Goal: Task Accomplishment & Management: Complete application form

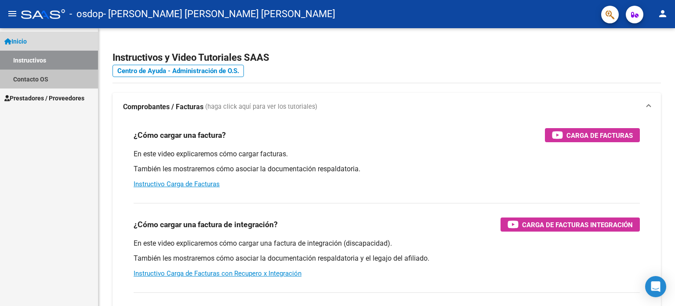
click at [35, 79] on link "Contacto OS" at bounding box center [49, 78] width 98 height 19
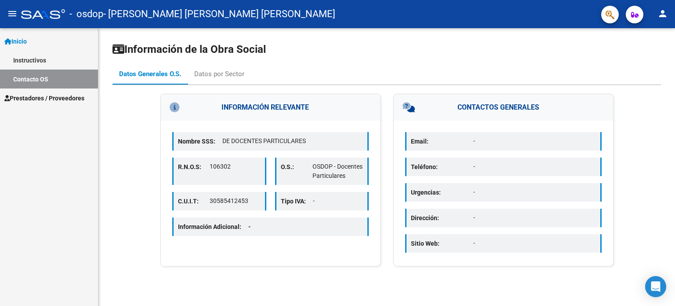
click at [36, 98] on span "Prestadores / Proveedores" at bounding box center [44, 98] width 80 height 10
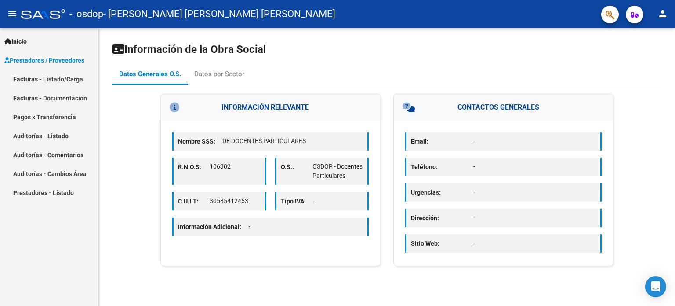
click at [49, 97] on link "Facturas - Documentación" at bounding box center [49, 97] width 98 height 19
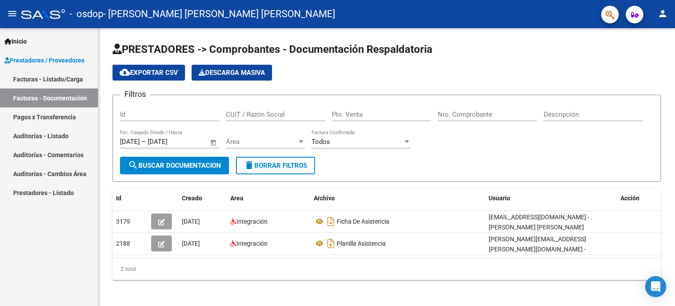
click at [32, 79] on link "Facturas - Listado/Carga" at bounding box center [49, 78] width 98 height 19
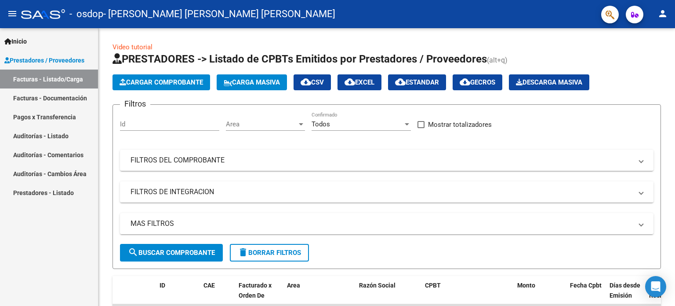
click at [47, 62] on span "Prestadores / Proveedores" at bounding box center [44, 60] width 80 height 10
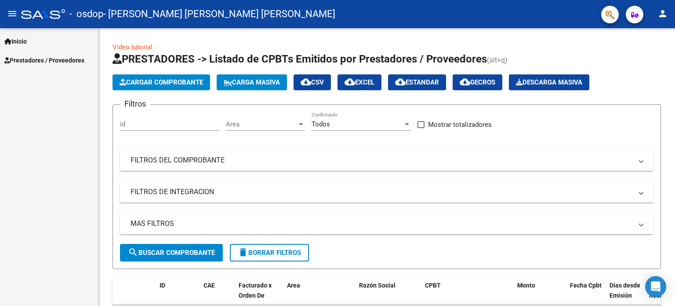
click at [47, 62] on span "Prestadores / Proveedores" at bounding box center [44, 60] width 80 height 10
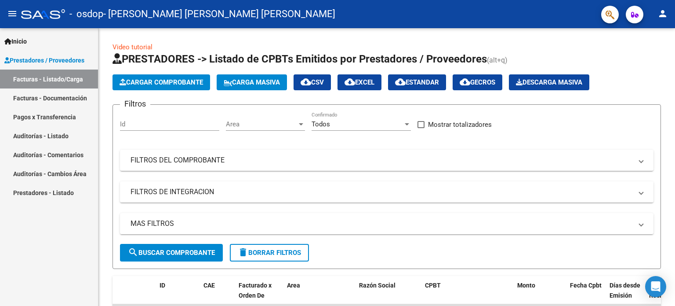
click at [37, 99] on link "Facturas - Documentación" at bounding box center [49, 97] width 98 height 19
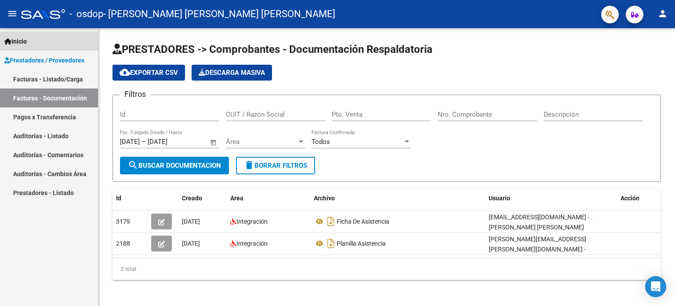
click at [18, 44] on span "Inicio" at bounding box center [15, 41] width 22 height 10
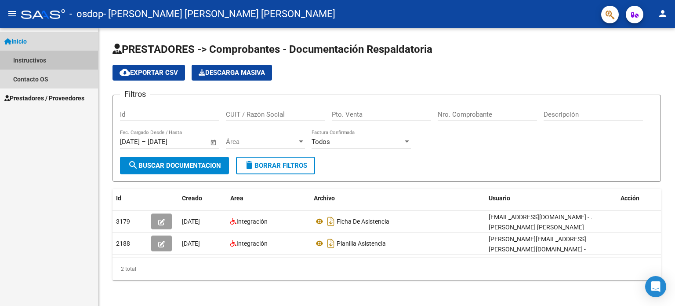
click at [33, 59] on link "Instructivos" at bounding box center [49, 60] width 98 height 19
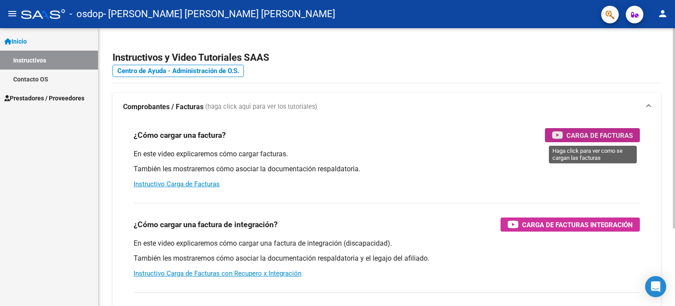
click at [612, 135] on span "Carga de Facturas" at bounding box center [600, 135] width 66 height 11
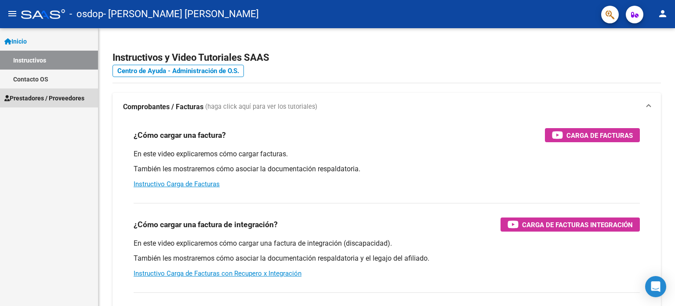
click at [23, 97] on span "Prestadores / Proveedores" at bounding box center [44, 98] width 80 height 10
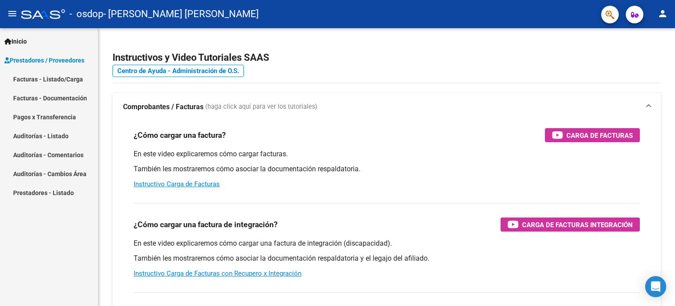
click at [60, 79] on link "Facturas - Listado/Carga" at bounding box center [49, 78] width 98 height 19
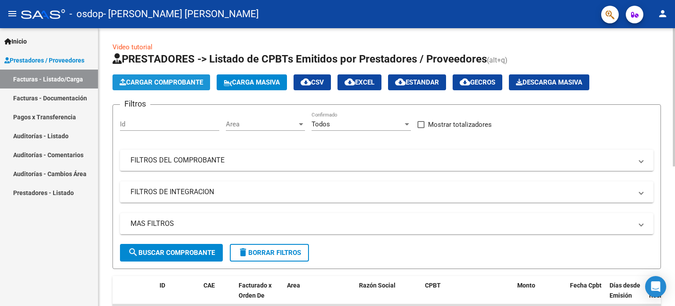
click at [155, 86] on button "Cargar Comprobante" at bounding box center [162, 82] width 98 height 16
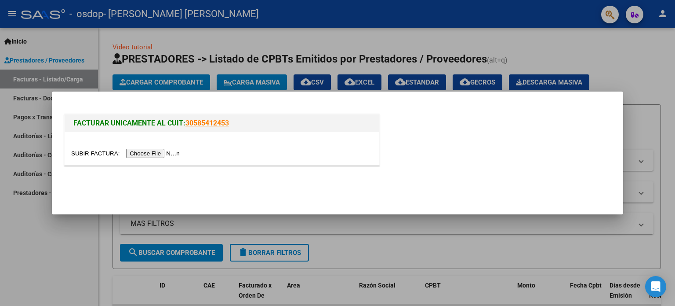
click at [151, 151] on input "file" at bounding box center [126, 153] width 111 height 9
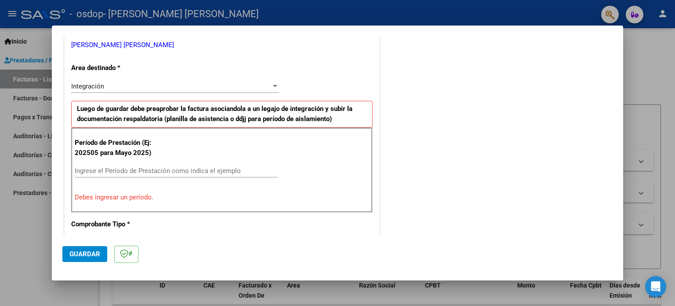
scroll to position [179, 0]
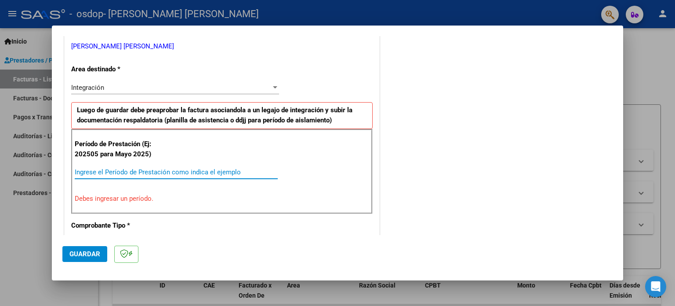
click at [92, 173] on input "Ingrese el Período de Prestación como indica el ejemplo" at bounding box center [176, 172] width 203 height 8
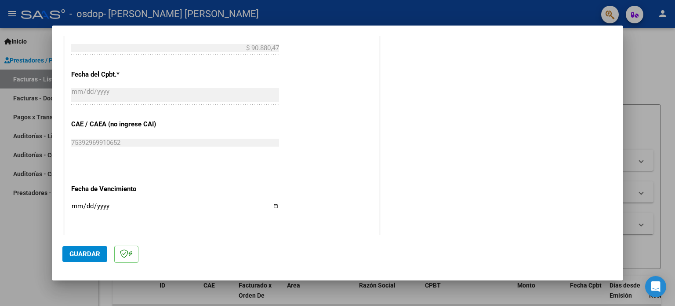
scroll to position [597, 0]
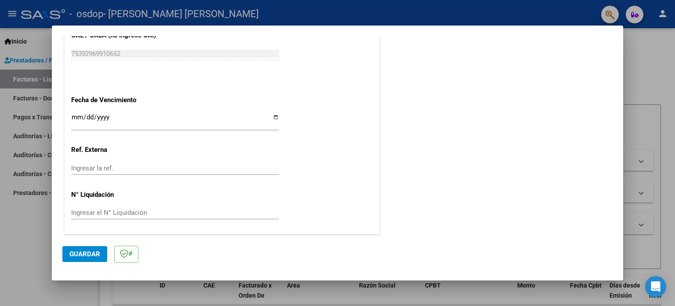
click at [81, 117] on input "Ingresar la fecha" at bounding box center [175, 120] width 208 height 14
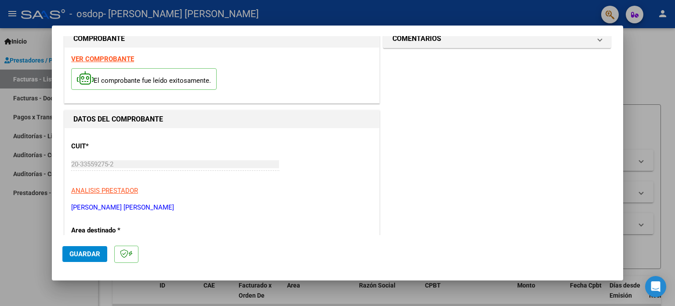
scroll to position [0, 0]
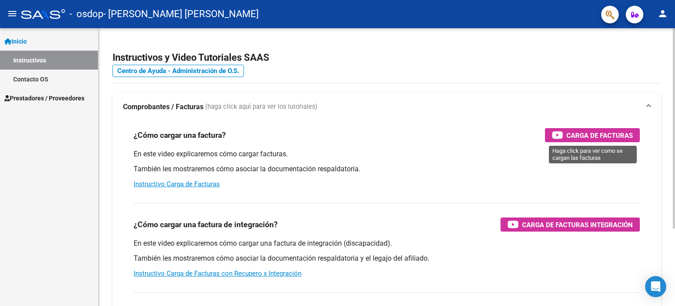
click at [599, 140] on span "Carga de Facturas" at bounding box center [600, 135] width 66 height 11
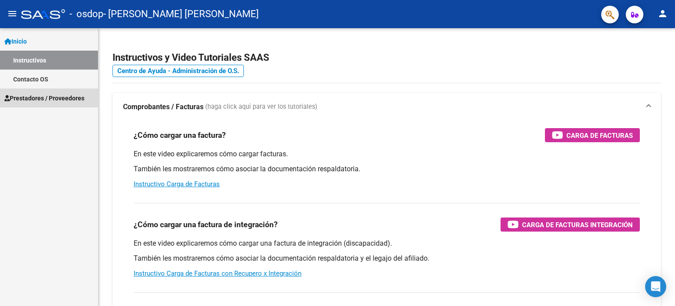
click at [44, 94] on span "Prestadores / Proveedores" at bounding box center [44, 98] width 80 height 10
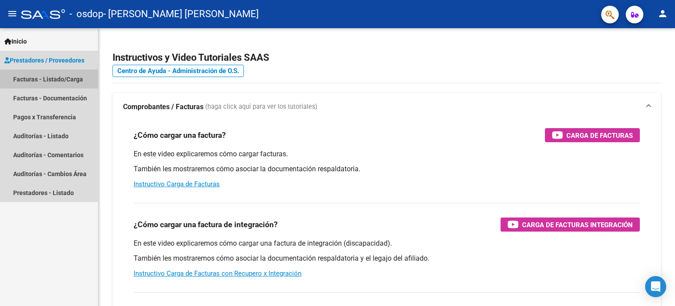
click at [49, 79] on link "Facturas - Listado/Carga" at bounding box center [49, 78] width 98 height 19
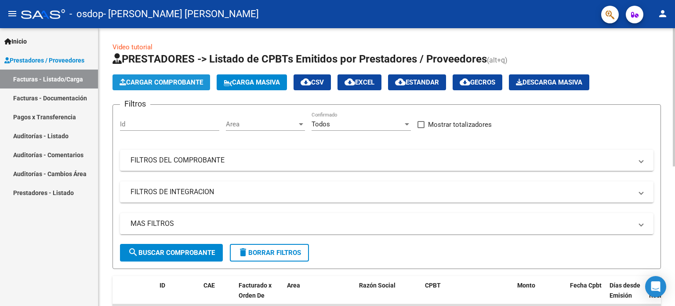
click at [149, 84] on span "Cargar Comprobante" at bounding box center [162, 82] width 84 height 8
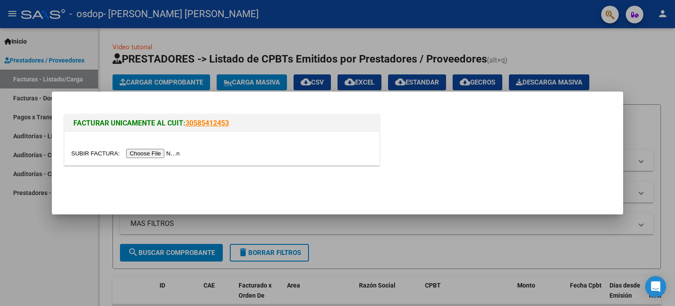
click at [157, 151] on input "file" at bounding box center [126, 153] width 111 height 9
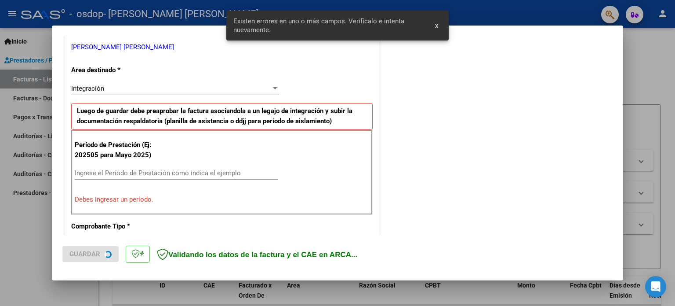
scroll to position [190, 0]
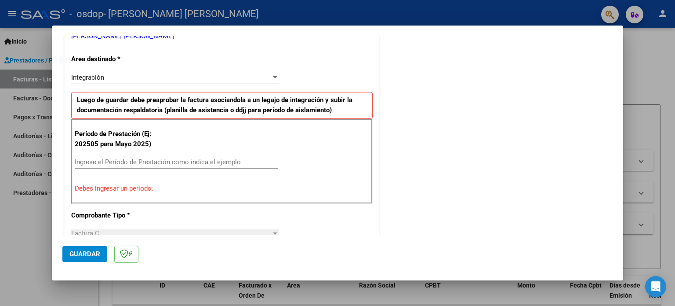
click at [122, 161] on input "Ingrese el Período de Prestación como indica el ejemplo" at bounding box center [176, 162] width 203 height 8
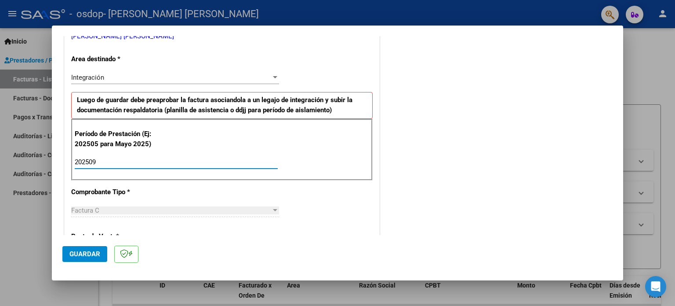
type input "202509"
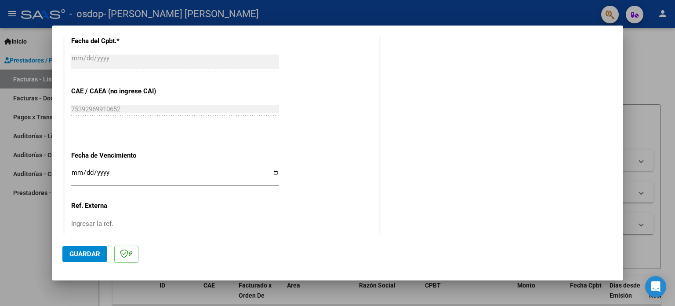
scroll to position [574, 0]
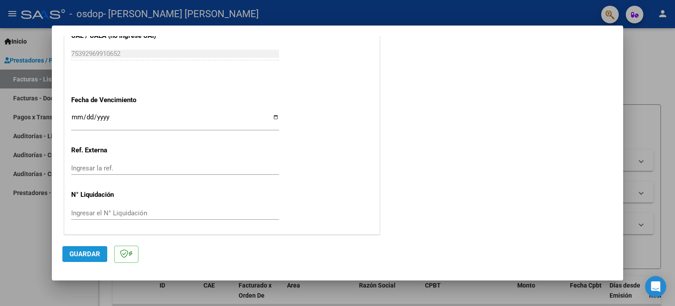
click at [77, 254] on span "Guardar" at bounding box center [84, 254] width 31 height 8
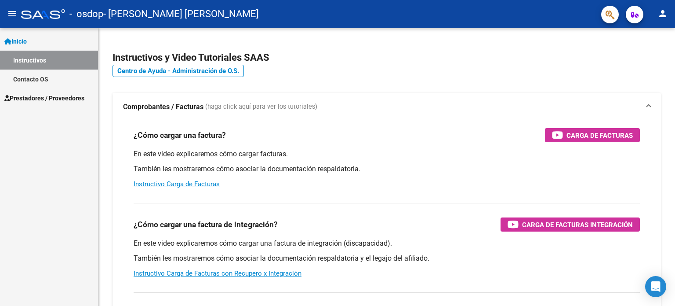
click at [32, 100] on span "Prestadores / Proveedores" at bounding box center [44, 98] width 80 height 10
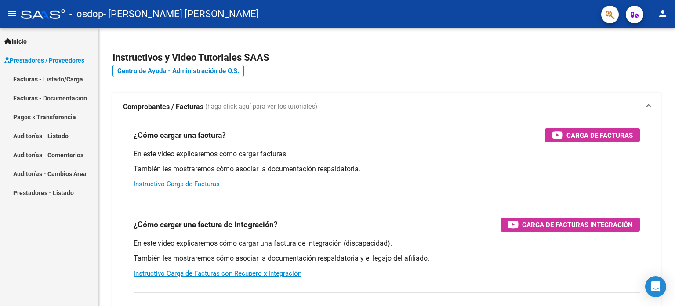
click at [46, 79] on link "Facturas - Listado/Carga" at bounding box center [49, 78] width 98 height 19
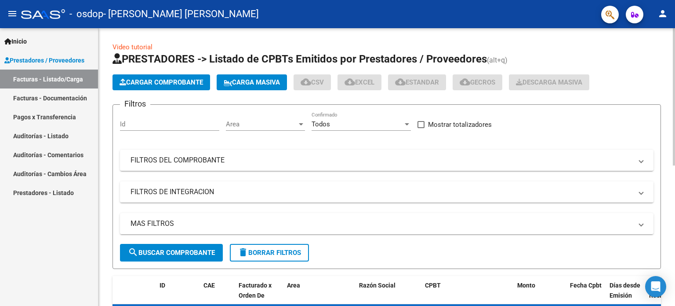
click at [173, 84] on span "Cargar Comprobante" at bounding box center [162, 82] width 84 height 8
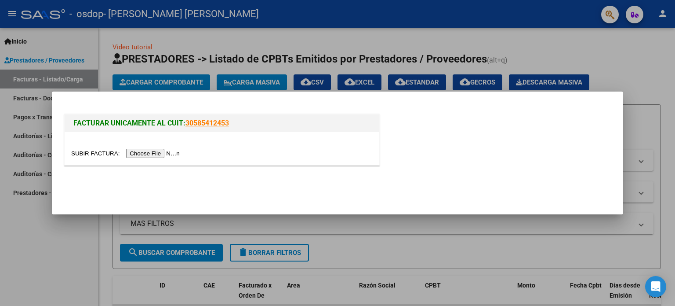
click at [145, 151] on input "file" at bounding box center [126, 153] width 111 height 9
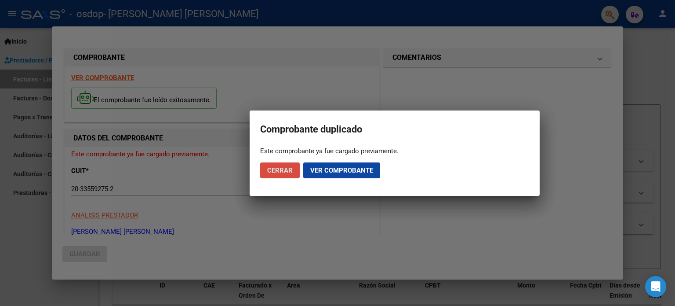
click at [289, 172] on span "Cerrar" at bounding box center [280, 170] width 26 height 8
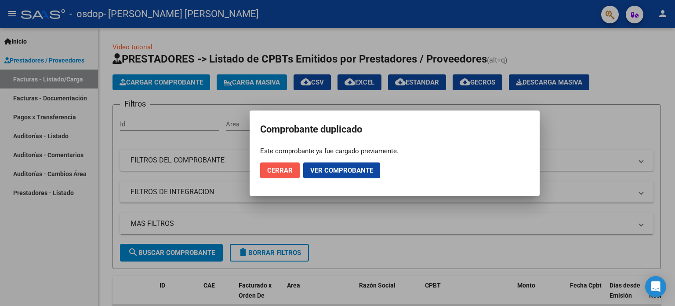
click at [289, 172] on span "Cerrar" at bounding box center [280, 170] width 26 height 8
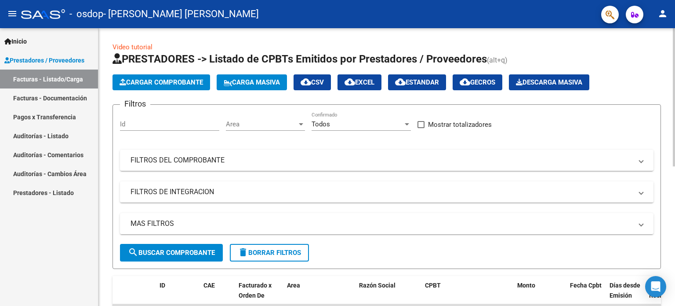
click at [165, 82] on span "Cargar Comprobante" at bounding box center [162, 82] width 84 height 8
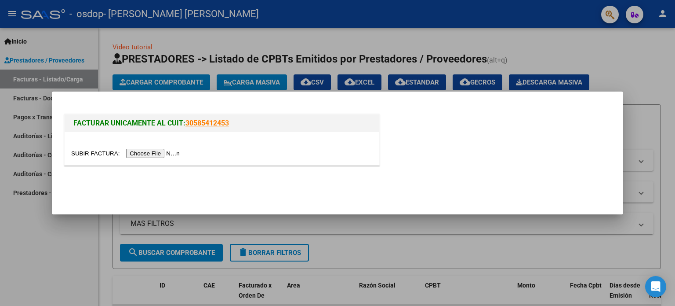
click at [151, 153] on input "file" at bounding box center [126, 153] width 111 height 9
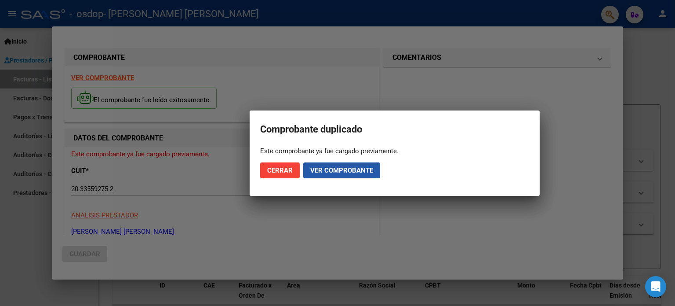
click at [334, 173] on span "Ver comprobante" at bounding box center [341, 170] width 63 height 8
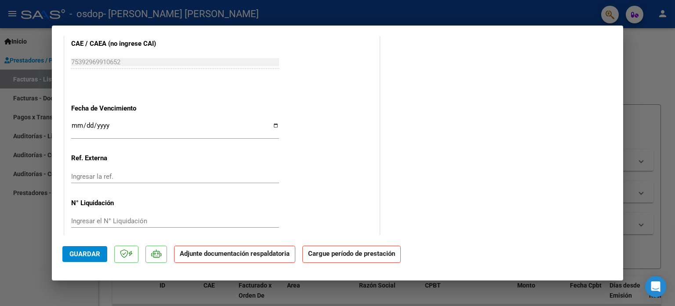
scroll to position [555, 0]
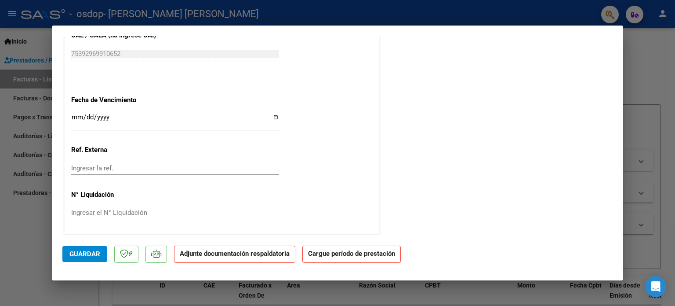
click at [269, 115] on input "Ingresar la fecha" at bounding box center [175, 120] width 208 height 14
click at [270, 115] on input "Ingresar la fecha" at bounding box center [175, 120] width 208 height 14
click at [272, 115] on input "Ingresar la fecha" at bounding box center [175, 120] width 208 height 14
type input "[DATE]"
click at [83, 255] on span "Guardar" at bounding box center [84, 254] width 31 height 8
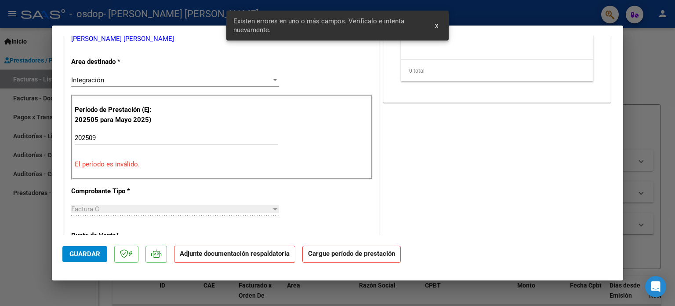
scroll to position [164, 0]
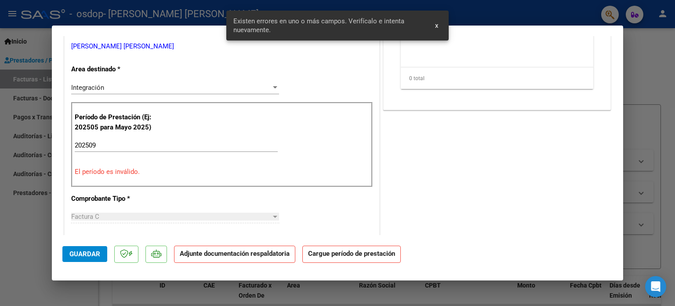
click at [102, 143] on input "202509" at bounding box center [176, 145] width 203 height 8
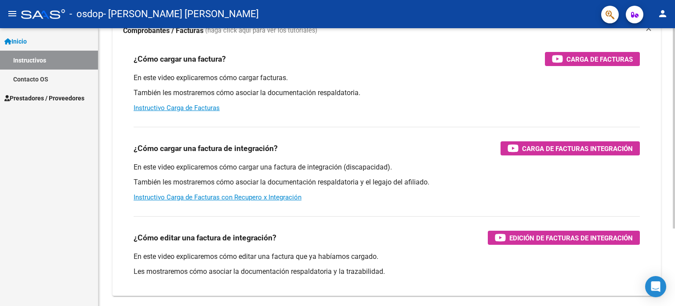
scroll to position [80, 0]
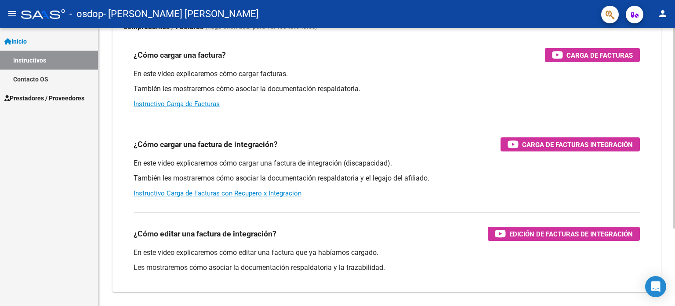
click at [675, 137] on div at bounding box center [674, 186] width 2 height 200
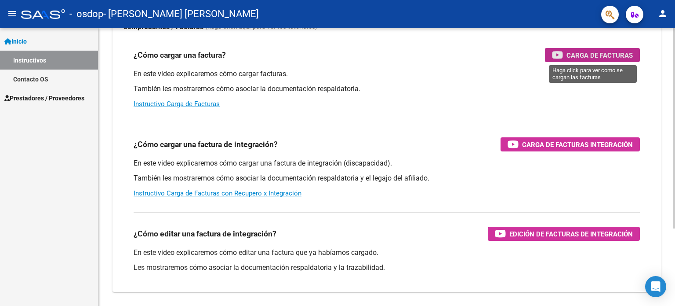
click at [566, 48] on div "Carga de Facturas" at bounding box center [592, 55] width 81 height 14
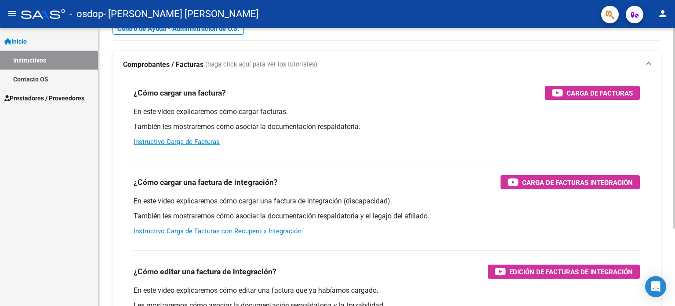
click at [674, 93] on div at bounding box center [674, 158] width 2 height 200
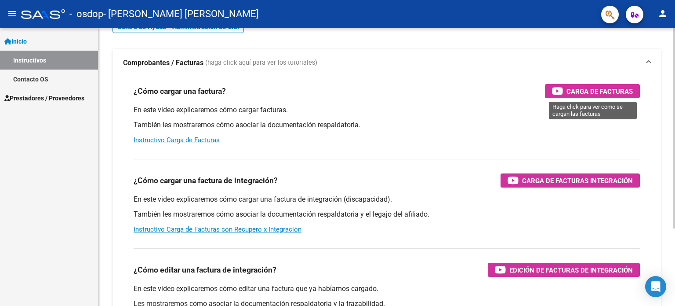
click at [579, 89] on span "Carga de Facturas" at bounding box center [600, 91] width 66 height 11
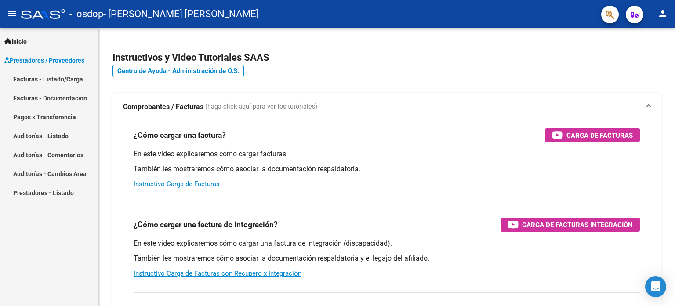
click at [62, 78] on link "Facturas - Listado/Carga" at bounding box center [49, 78] width 98 height 19
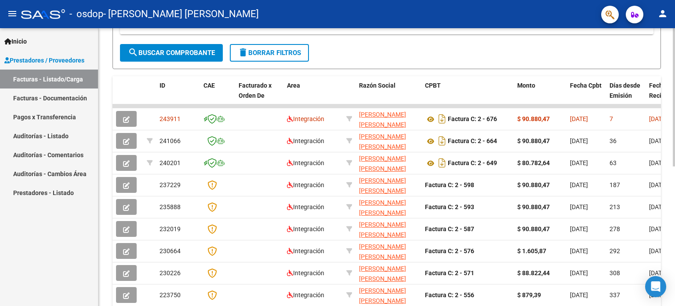
scroll to position [193, 0]
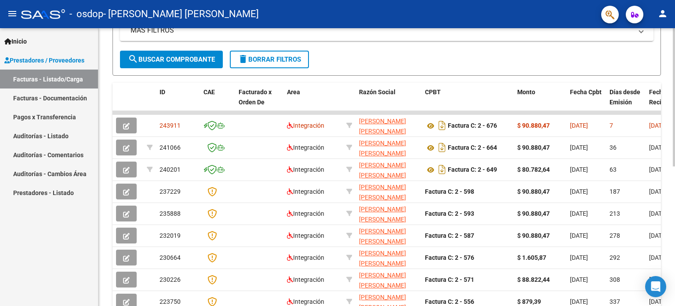
click at [675, 211] on div at bounding box center [674, 195] width 2 height 138
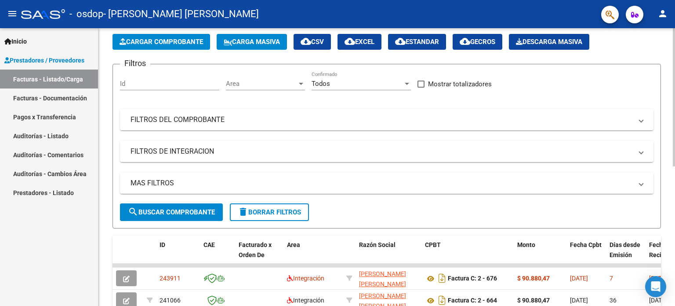
scroll to position [39, 0]
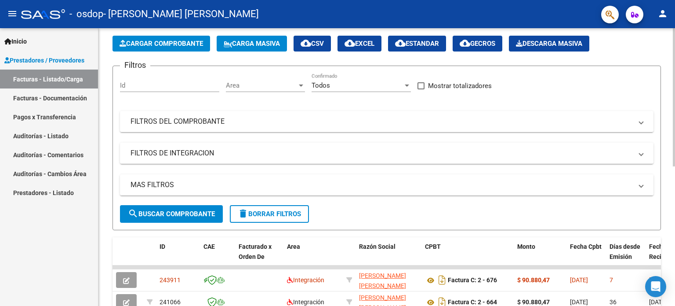
click at [674, 96] on div at bounding box center [674, 117] width 2 height 138
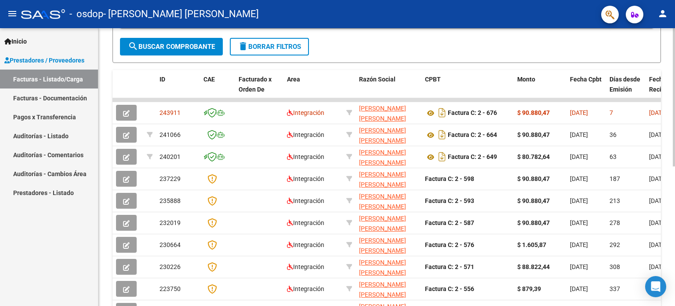
scroll to position [0, 0]
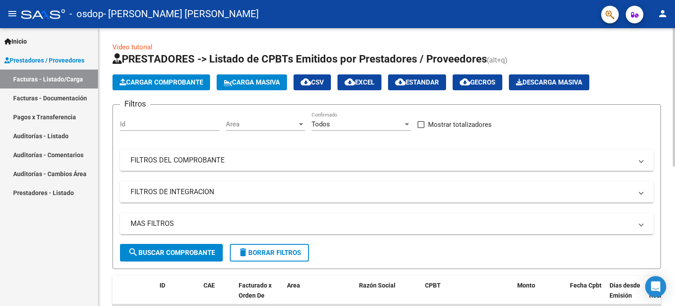
click at [675, 32] on div at bounding box center [674, 97] width 2 height 138
click at [175, 82] on span "Cargar Comprobante" at bounding box center [162, 82] width 84 height 8
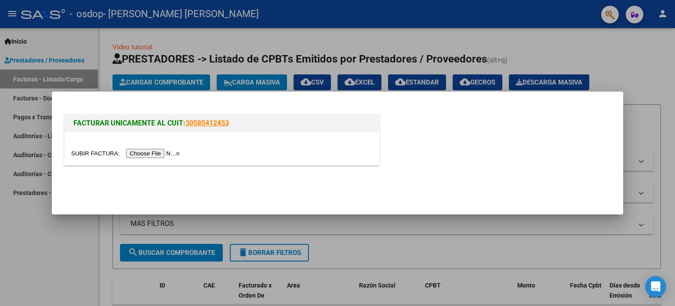
click at [169, 153] on input "file" at bounding box center [126, 153] width 111 height 9
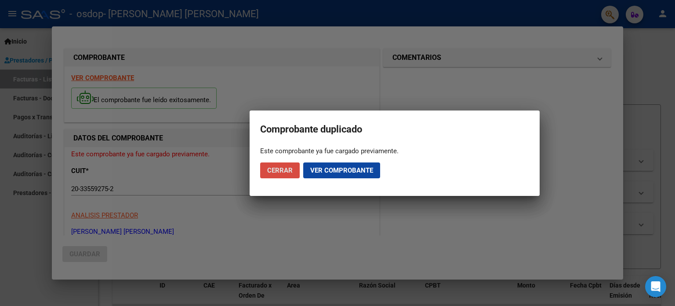
click at [284, 169] on span "Cerrar" at bounding box center [280, 170] width 26 height 8
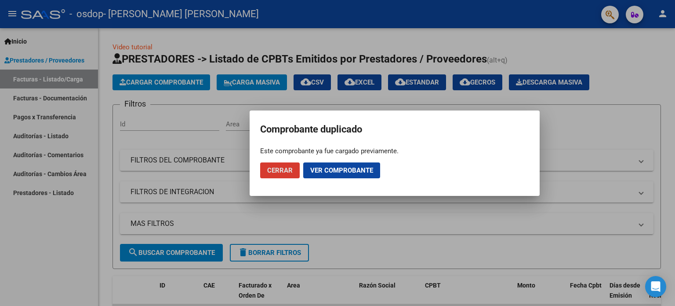
click at [288, 166] on span "Cerrar" at bounding box center [280, 170] width 26 height 8
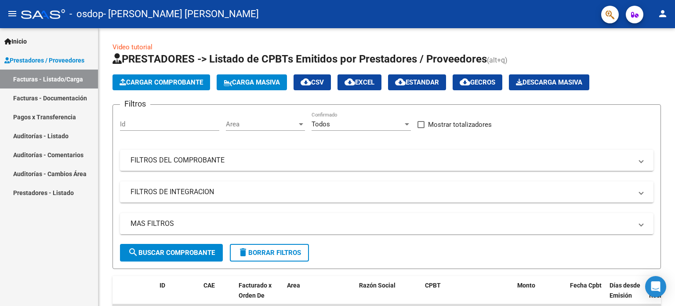
click at [46, 99] on link "Facturas - Documentación" at bounding box center [49, 97] width 98 height 19
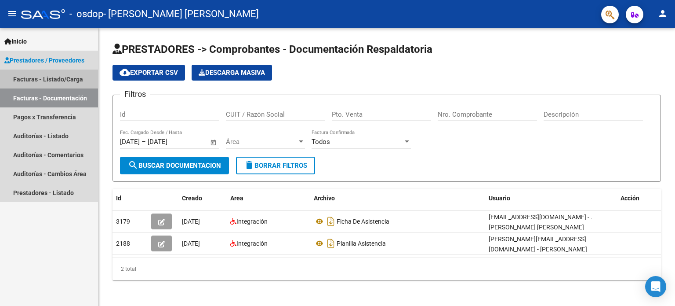
click at [61, 79] on link "Facturas - Listado/Carga" at bounding box center [49, 78] width 98 height 19
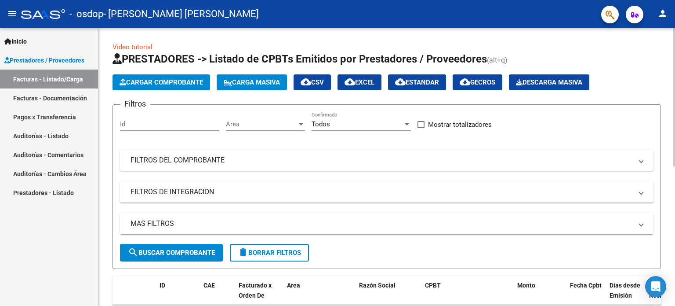
click at [674, 91] on div at bounding box center [674, 97] width 2 height 138
click at [412, 123] on app-bool-drop-down "Todos Confirmado" at bounding box center [365, 124] width 106 height 8
click at [408, 123] on div at bounding box center [407, 124] width 4 height 2
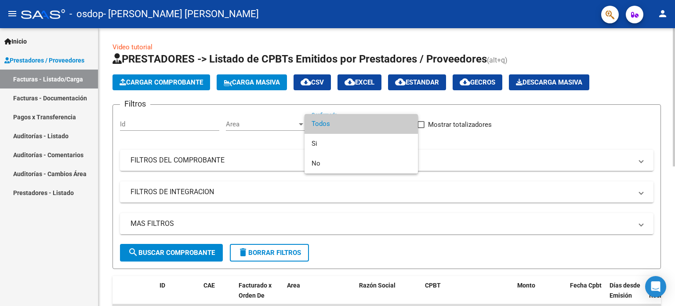
click at [408, 122] on span "Todos" at bounding box center [361, 124] width 99 height 20
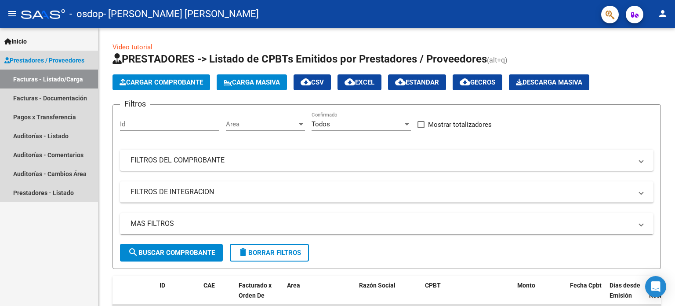
click at [56, 80] on link "Facturas - Listado/Carga" at bounding box center [49, 78] width 98 height 19
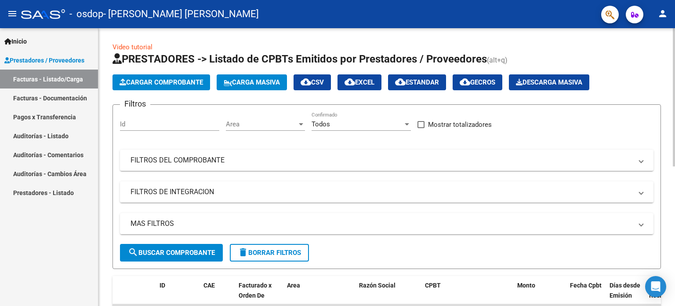
click at [675, 69] on div at bounding box center [674, 97] width 2 height 138
click at [40, 96] on link "Facturas - Documentación" at bounding box center [49, 97] width 98 height 19
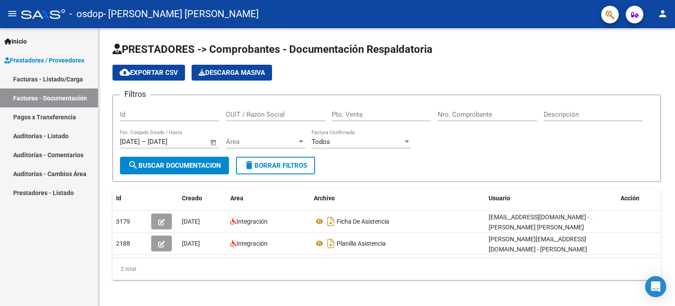
click at [47, 58] on span "Prestadores / Proveedores" at bounding box center [44, 60] width 80 height 10
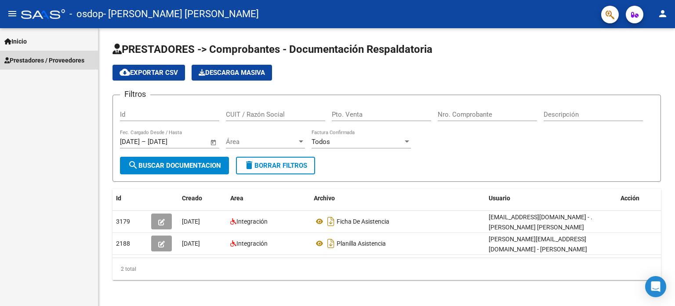
click at [47, 58] on span "Prestadores / Proveedores" at bounding box center [44, 60] width 80 height 10
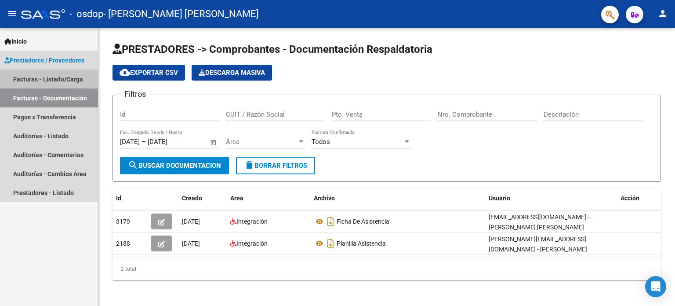
click at [38, 77] on link "Facturas - Listado/Carga" at bounding box center [49, 78] width 98 height 19
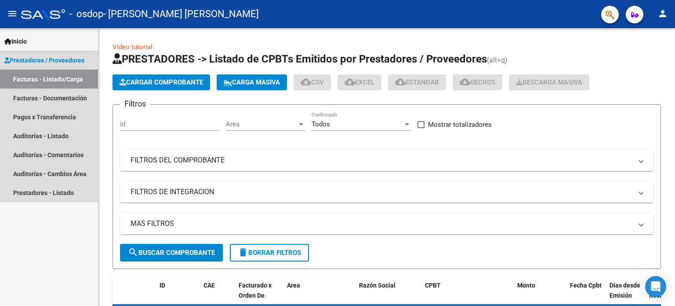
click at [47, 80] on link "Facturas - Listado/Carga" at bounding box center [49, 78] width 98 height 19
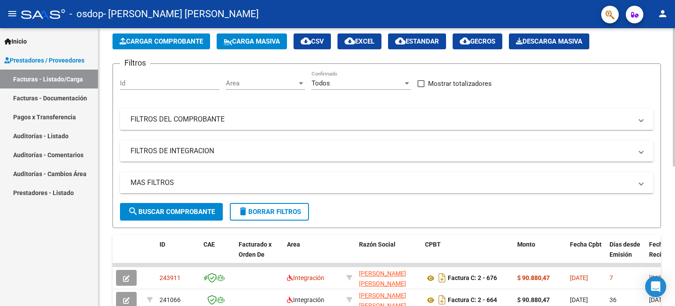
scroll to position [5, 0]
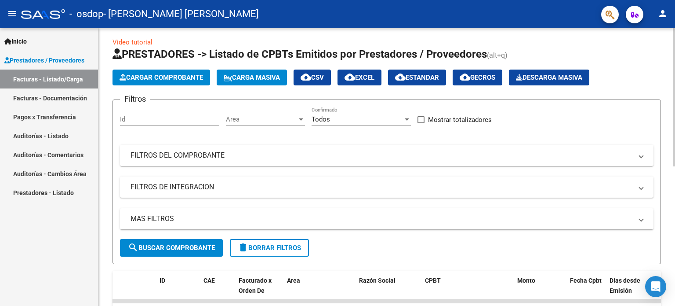
click at [674, 82] on div at bounding box center [674, 100] width 2 height 138
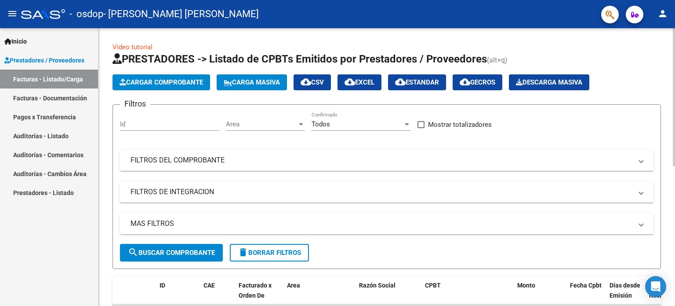
click at [150, 84] on span "Cargar Comprobante" at bounding box center [162, 82] width 84 height 8
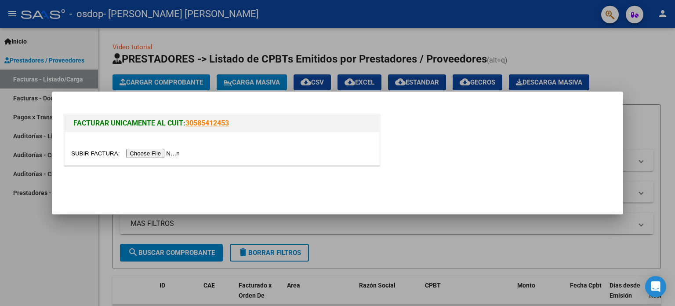
click at [156, 148] on div at bounding box center [222, 153] width 302 height 10
click at [149, 156] on input "file" at bounding box center [126, 153] width 111 height 9
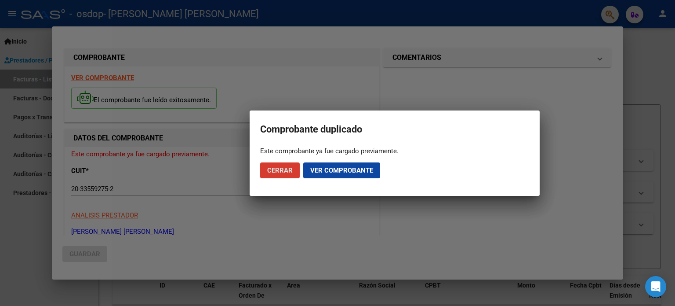
click at [338, 167] on span "Ver comprobante" at bounding box center [341, 170] width 63 height 8
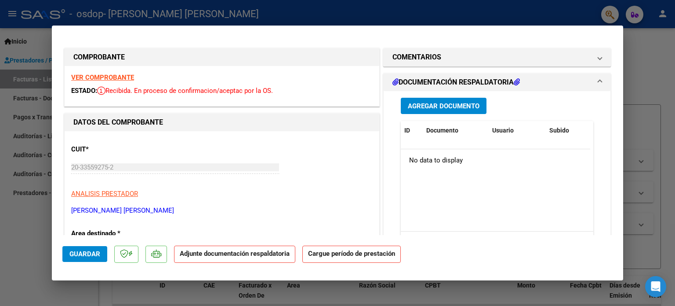
click at [448, 103] on span "Agregar Documento" at bounding box center [444, 106] width 72 height 8
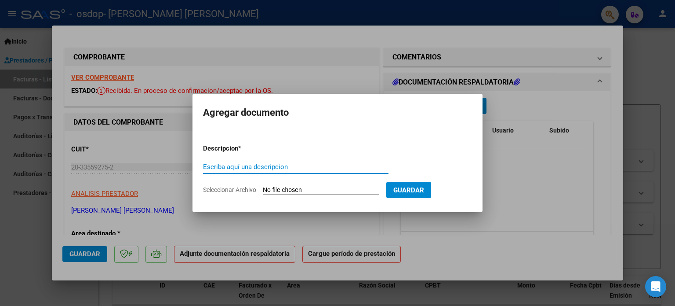
click at [314, 187] on input "Seleccionar Archivo" at bounding box center [321, 190] width 117 height 8
type input "C:\fakepath\CamScanner [DATE] 16.44.pdf"
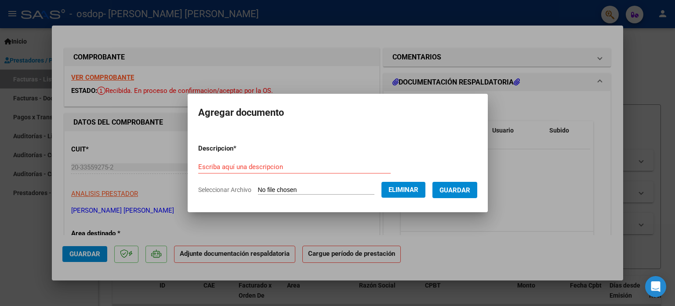
click at [234, 160] on form "Descripcion * Escriba aquí una descripcion Seleccionar Archivo Eliminar Guardar" at bounding box center [337, 169] width 279 height 64
click at [220, 167] on input "Escriba aquí una descripcion" at bounding box center [294, 167] width 193 height 8
type input "Planilla de asitencia"
click at [457, 192] on span "Guardar" at bounding box center [455, 190] width 31 height 8
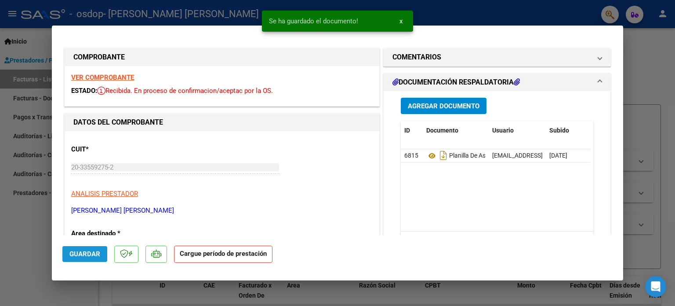
click at [77, 256] on span "Guardar" at bounding box center [84, 254] width 31 height 8
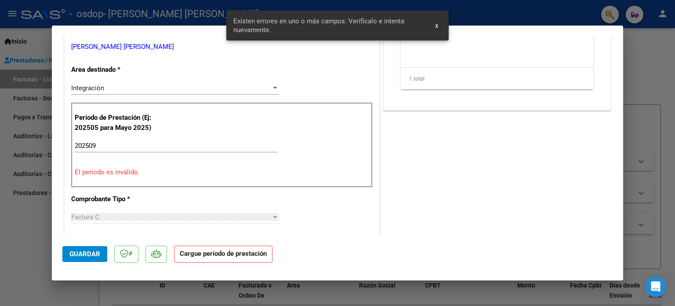
scroll to position [164, 0]
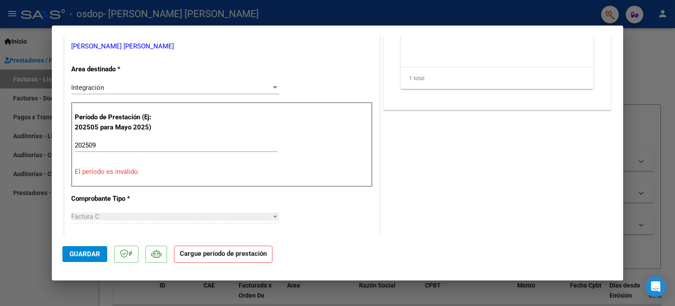
click at [106, 146] on input "202509" at bounding box center [176, 145] width 203 height 8
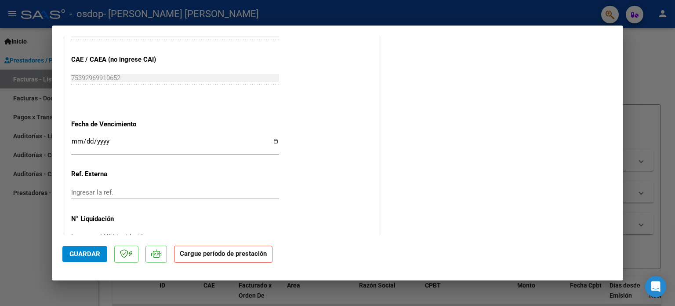
scroll to position [532, 0]
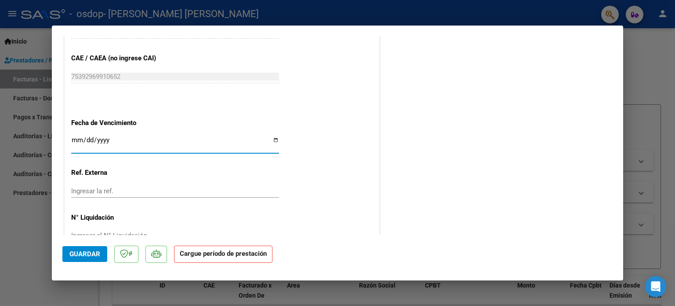
click at [276, 140] on input "Ingresar la fecha" at bounding box center [175, 143] width 208 height 14
type input "[DATE]"
click at [77, 258] on span "Guardar" at bounding box center [84, 254] width 31 height 8
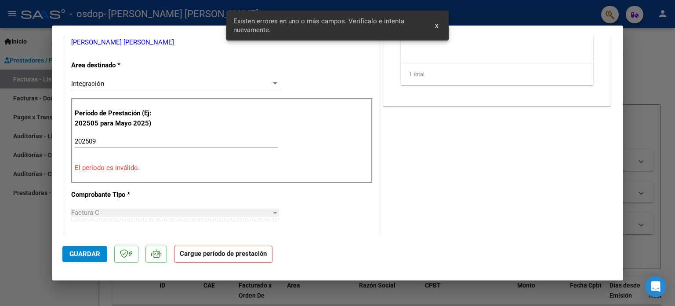
scroll to position [164, 0]
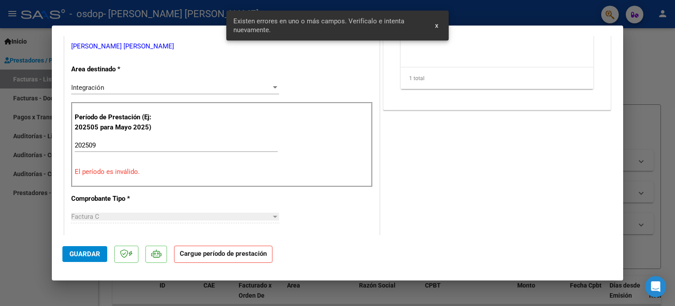
click at [95, 142] on input "202509" at bounding box center [176, 145] width 203 height 8
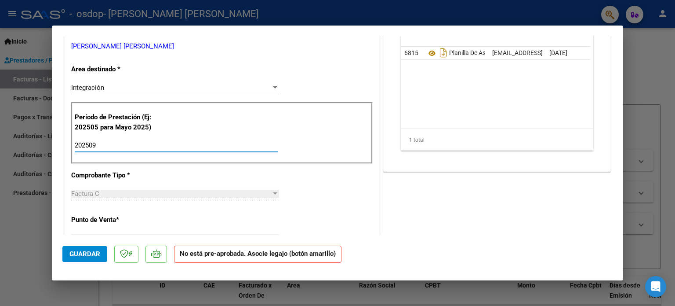
click at [81, 253] on span "Guardar" at bounding box center [84, 254] width 31 height 8
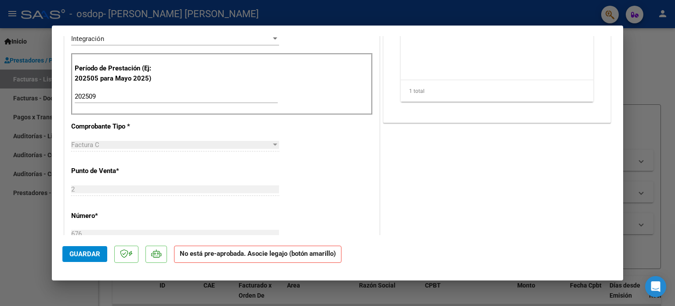
scroll to position [211, 0]
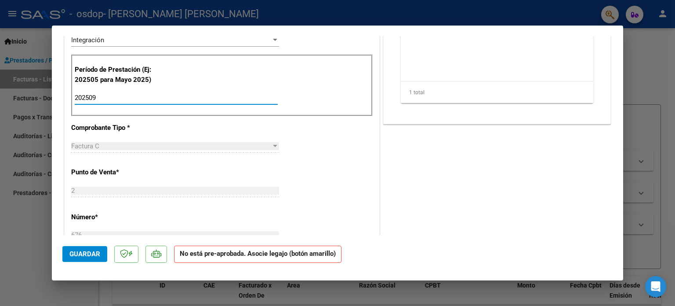
click at [104, 98] on input "202509" at bounding box center [176, 98] width 203 height 8
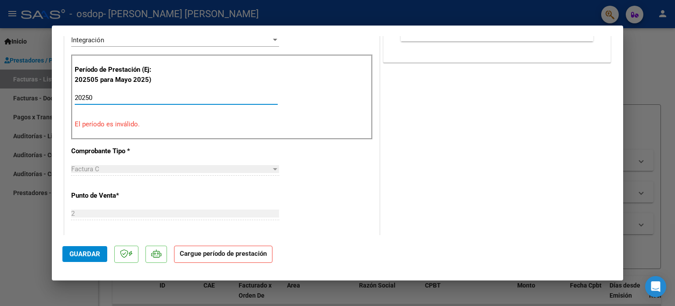
type input "202508"
